Goal: Transaction & Acquisition: Purchase product/service

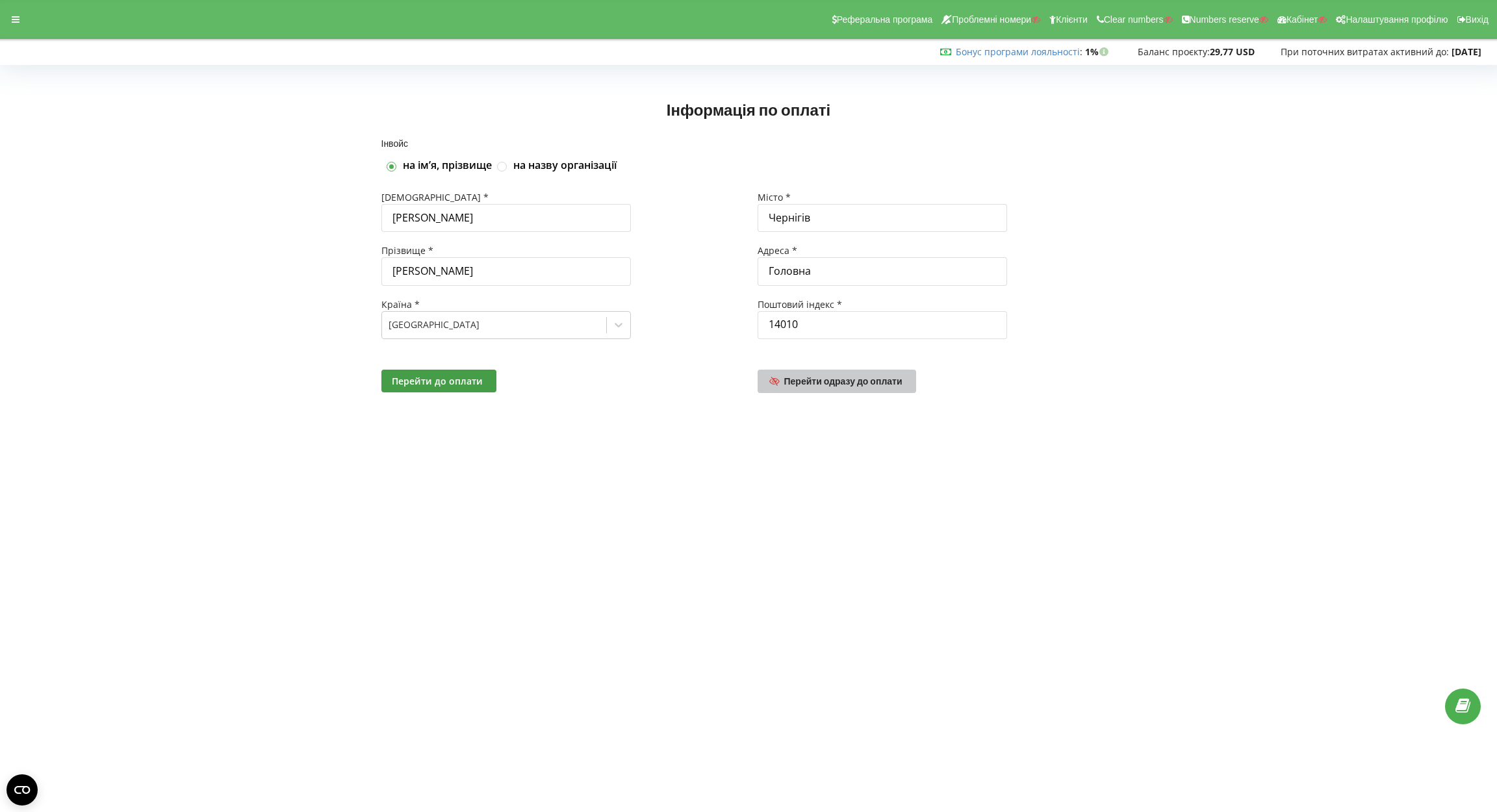
click at [830, 371] on link "Перейти одразу до оплати" at bounding box center [837, 381] width 159 height 24
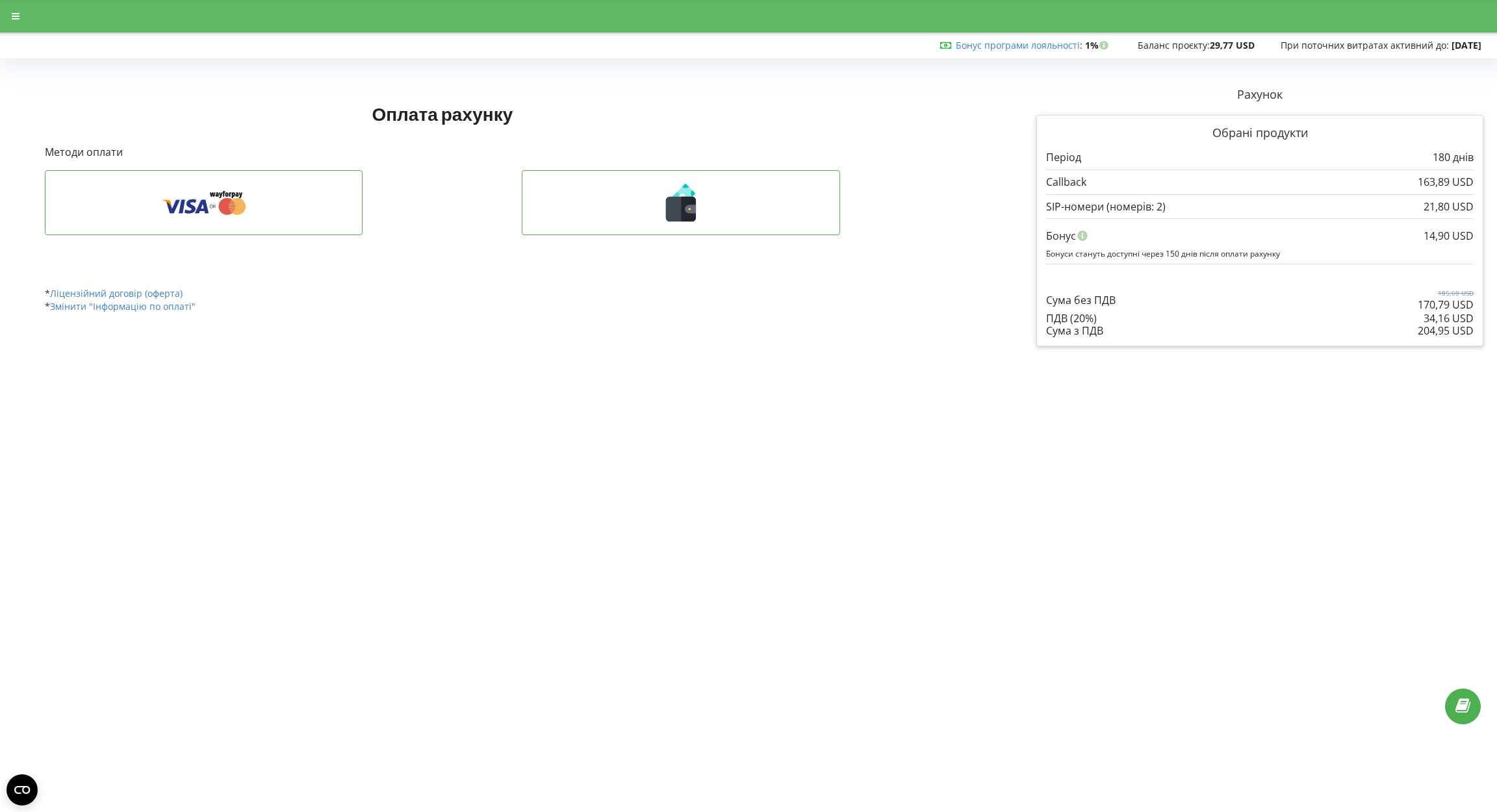
click at [630, 197] on icon at bounding box center [681, 202] width 291 height 38
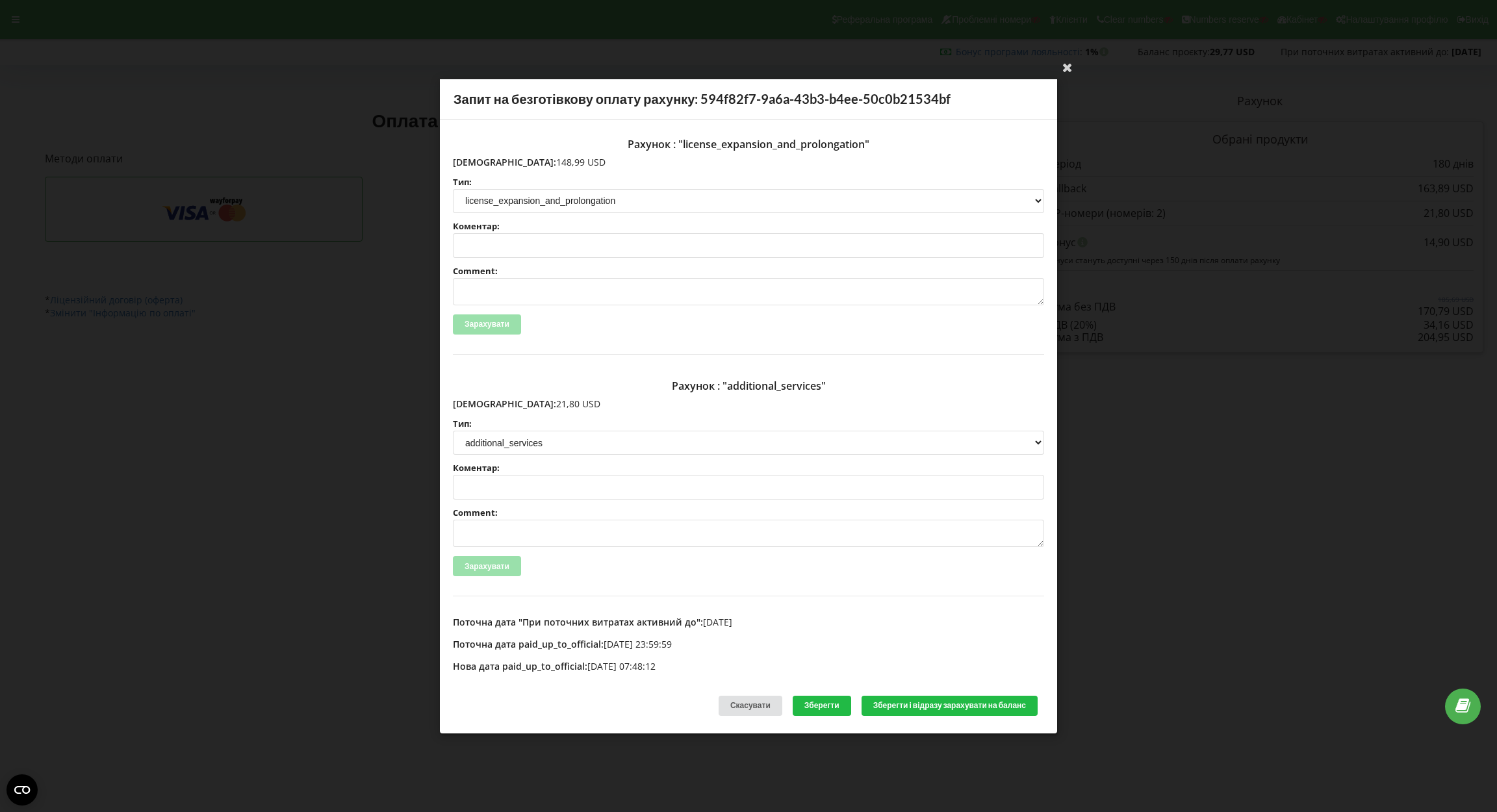
click at [478, 157] on span "[DEMOGRAPHIC_DATA]:" at bounding box center [504, 161] width 103 height 12
copy p "148,99 USD"
drag, startPoint x: 483, startPoint y: 157, endPoint x: 543, endPoint y: 157, distance: 60.0
click at [543, 157] on p "[DEMOGRAPHIC_DATA]: 148,99 USD" at bounding box center [748, 161] width 591 height 13
drag, startPoint x: 482, startPoint y: 399, endPoint x: 558, endPoint y: 405, distance: 76.2
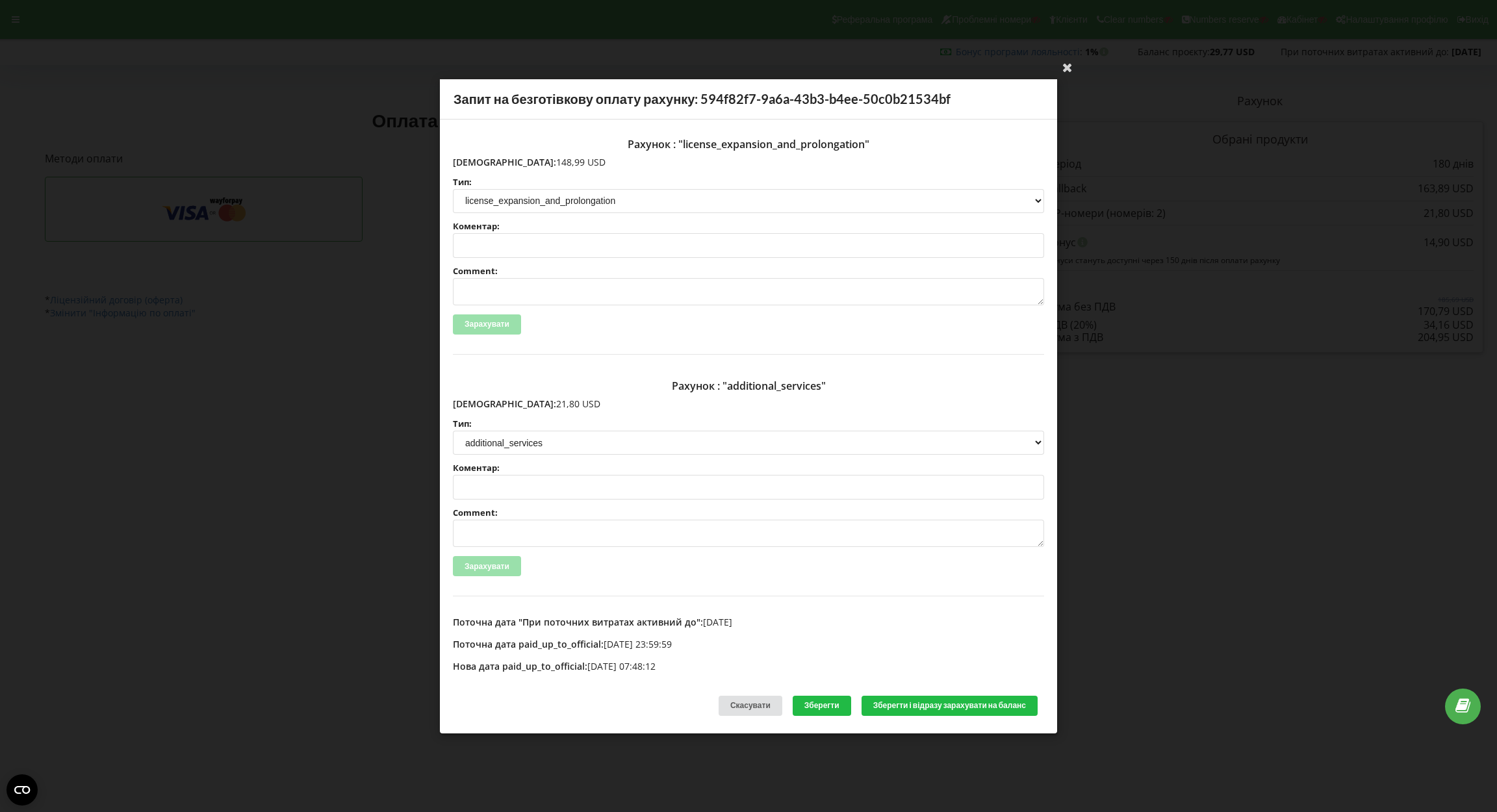
click at [558, 405] on p "[DEMOGRAPHIC_DATA]: 21,80 USD" at bounding box center [748, 404] width 591 height 13
copy p "21,80 USD"
